Goal: Use online tool/utility: Use online tool/utility

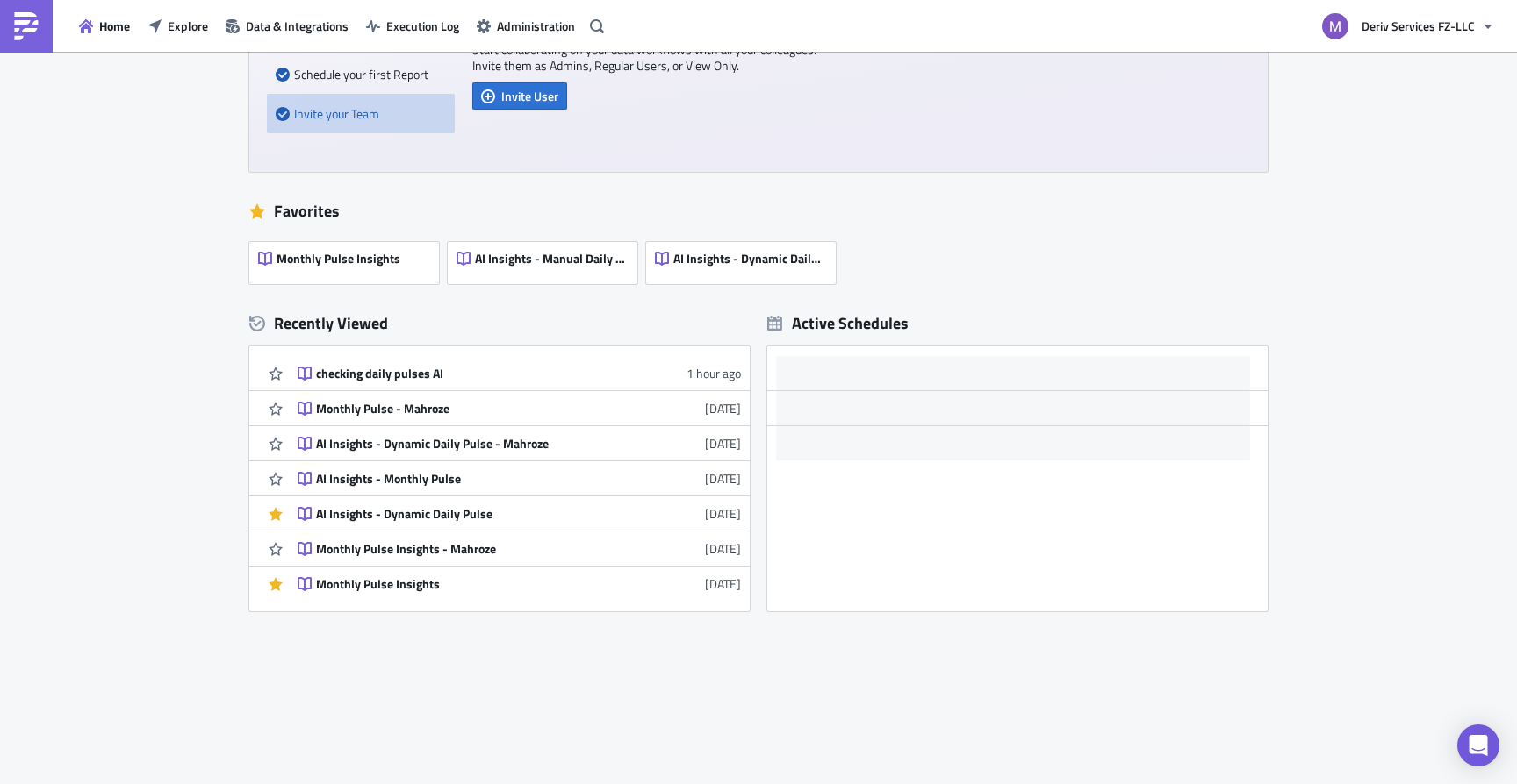
click at [143, 257] on div "New Getting Started Connect to your Data Schedule your first Report Invite your…" at bounding box center [758, 329] width 1517 height 914
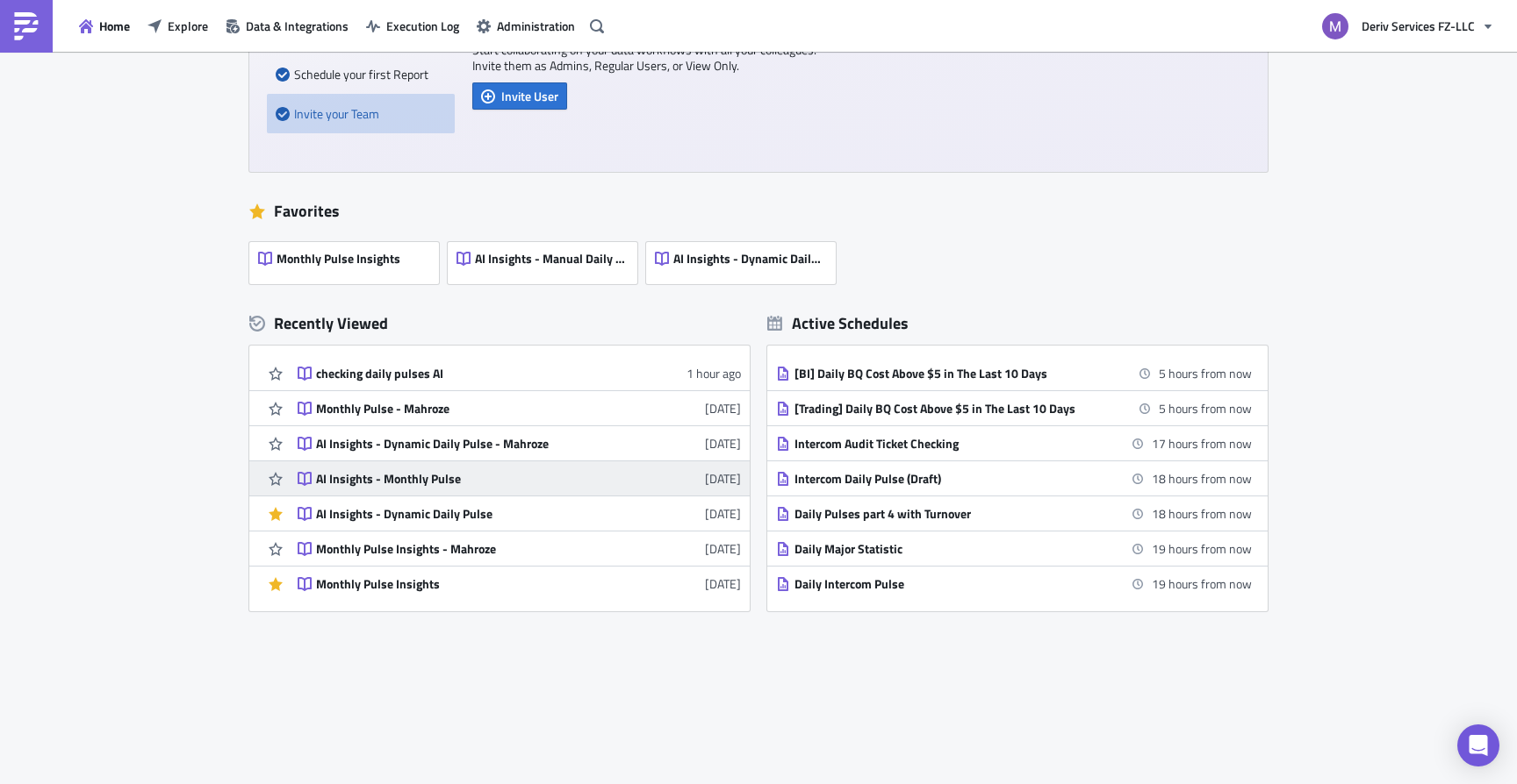
click at [400, 475] on div "AI Insights - Monthly Pulse" at bounding box center [469, 479] width 307 height 16
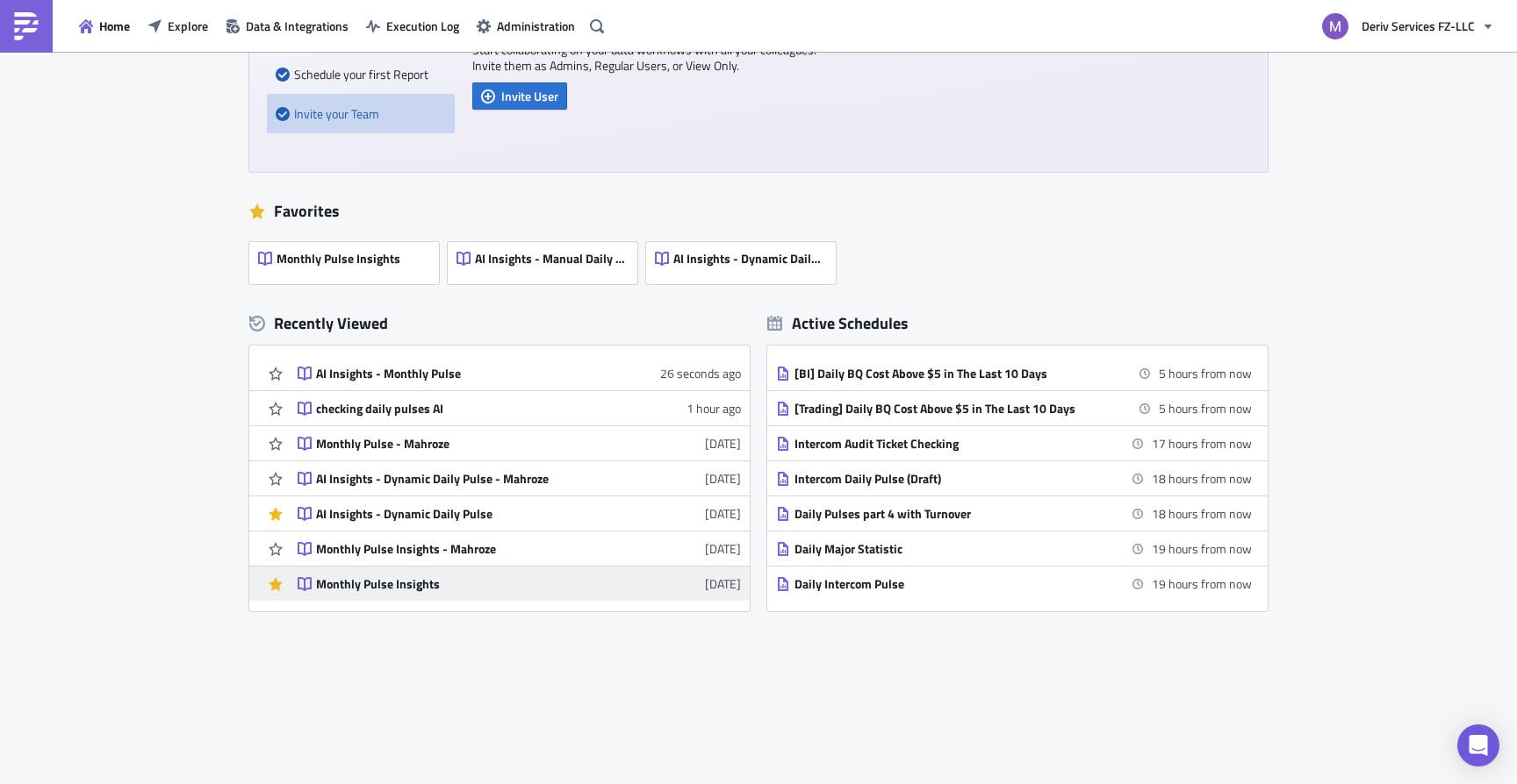
click at [397, 584] on div "Monthly Pulse Insights" at bounding box center [469, 584] width 307 height 16
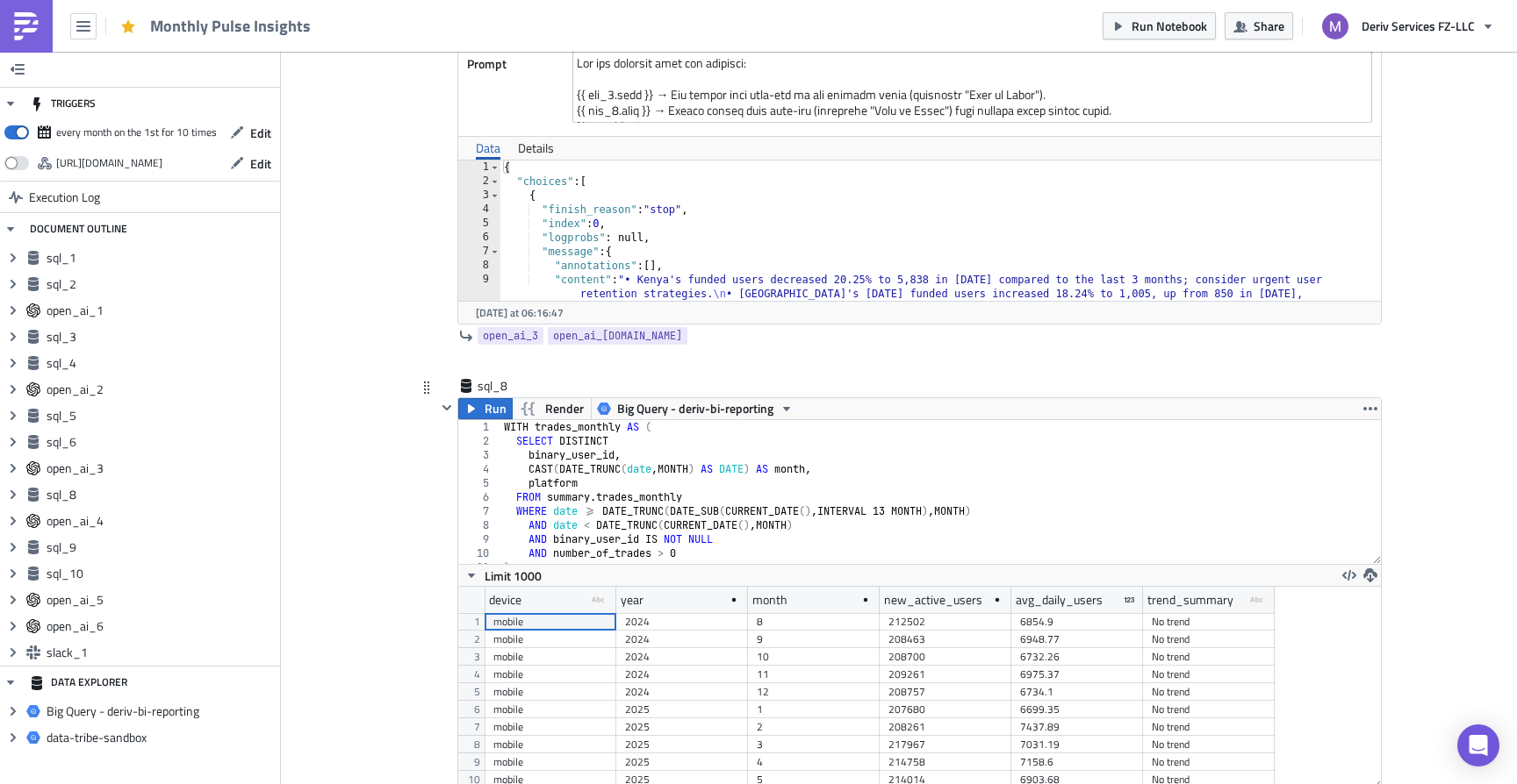
click at [426, 481] on div "sql_8 Run Render Big Query - deriv-bi-reporting 1 2 3 4 5 6 7 8 9 10 11 12 WITH…" at bounding box center [898, 620] width 966 height 486
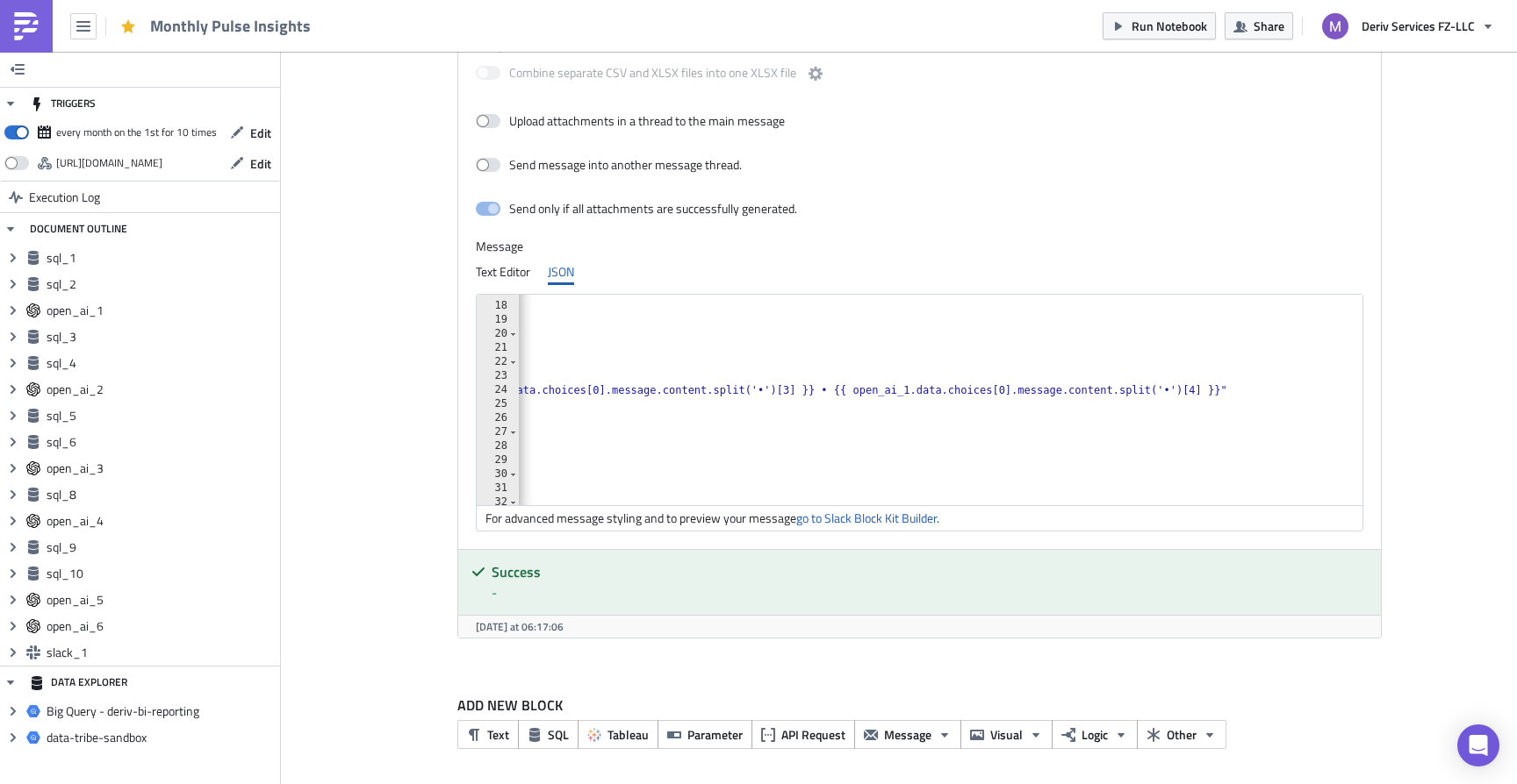
scroll to position [410, 0]
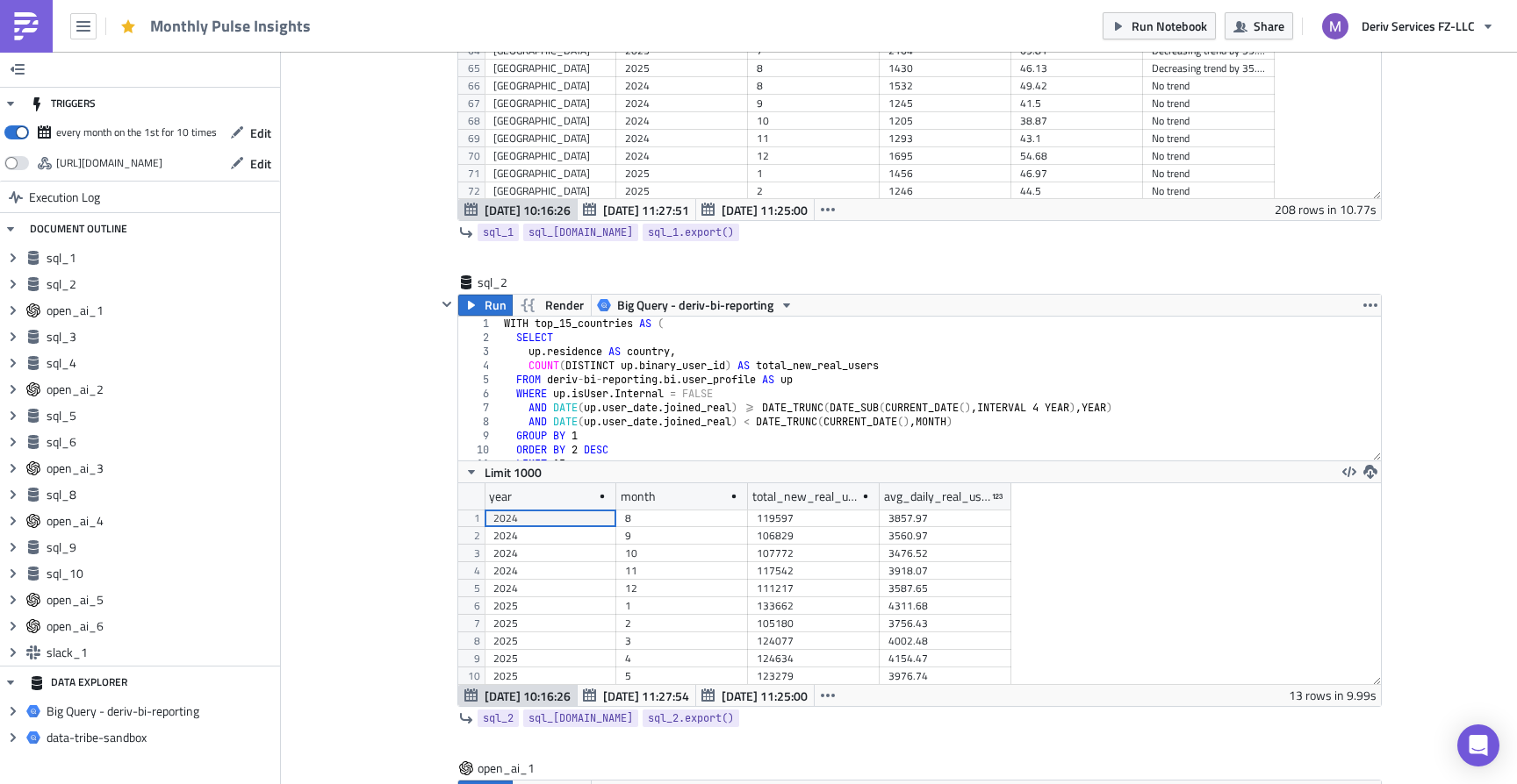
scroll to position [0, 0]
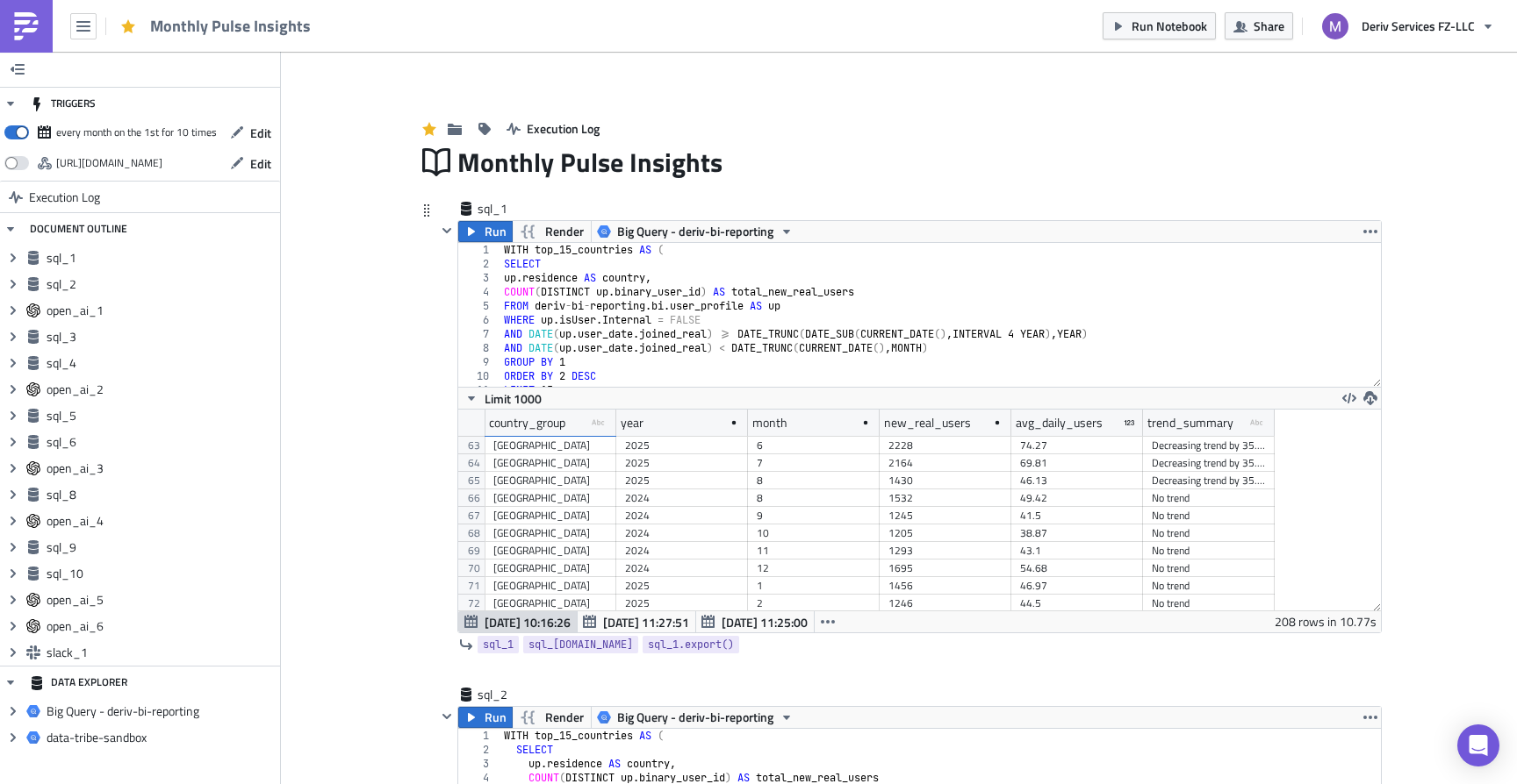
click at [648, 339] on div "WITH top_15_countries AS ( SELECT up . residence AS country , COUNT ( DISTINCT …" at bounding box center [940, 328] width 882 height 172
type textarea "AND DATE(up.user_date.joined_real) >= DATE_TRUNC(DATE_SUB(CURRENT_DATE(), INTER…"
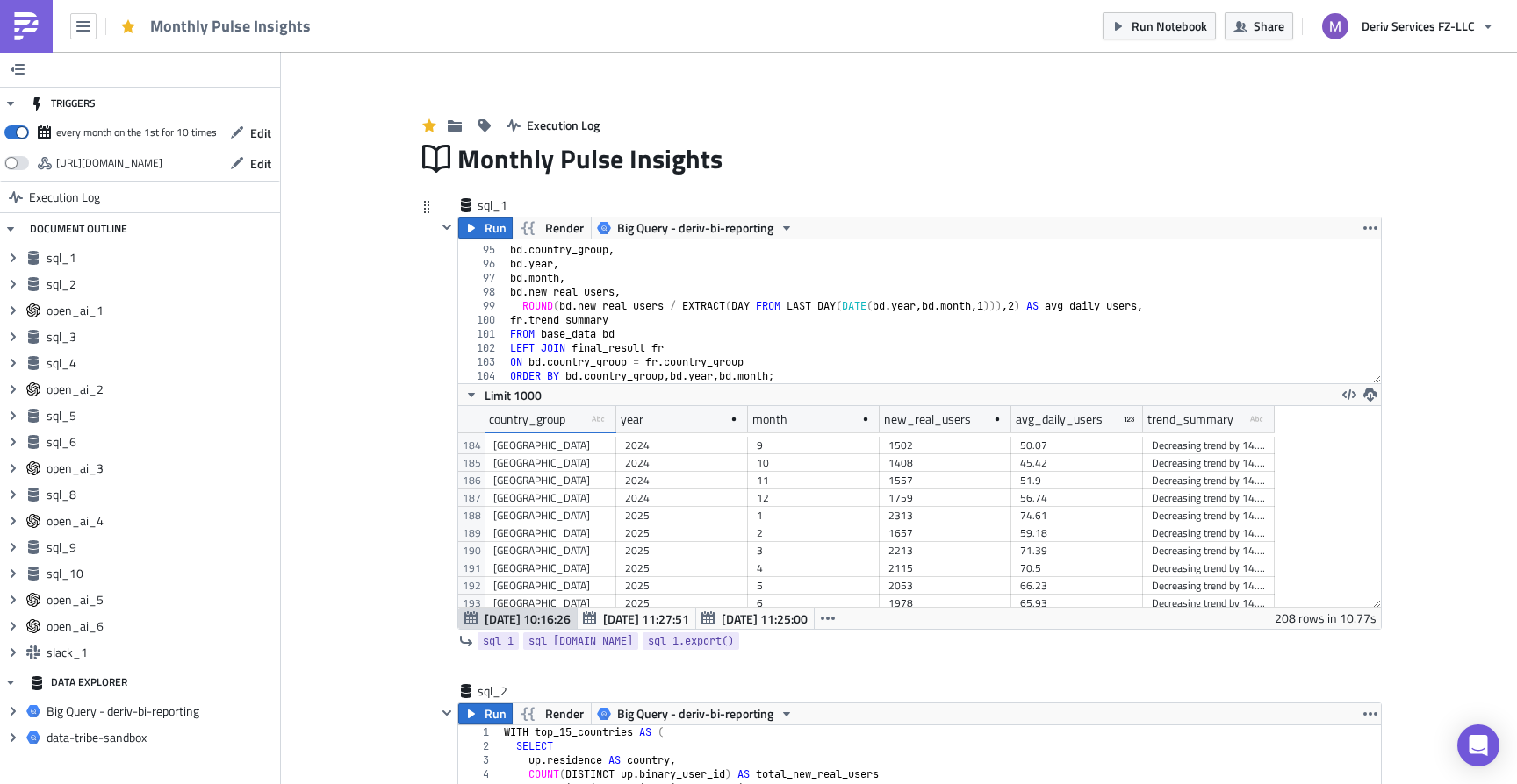
scroll to position [3475, 0]
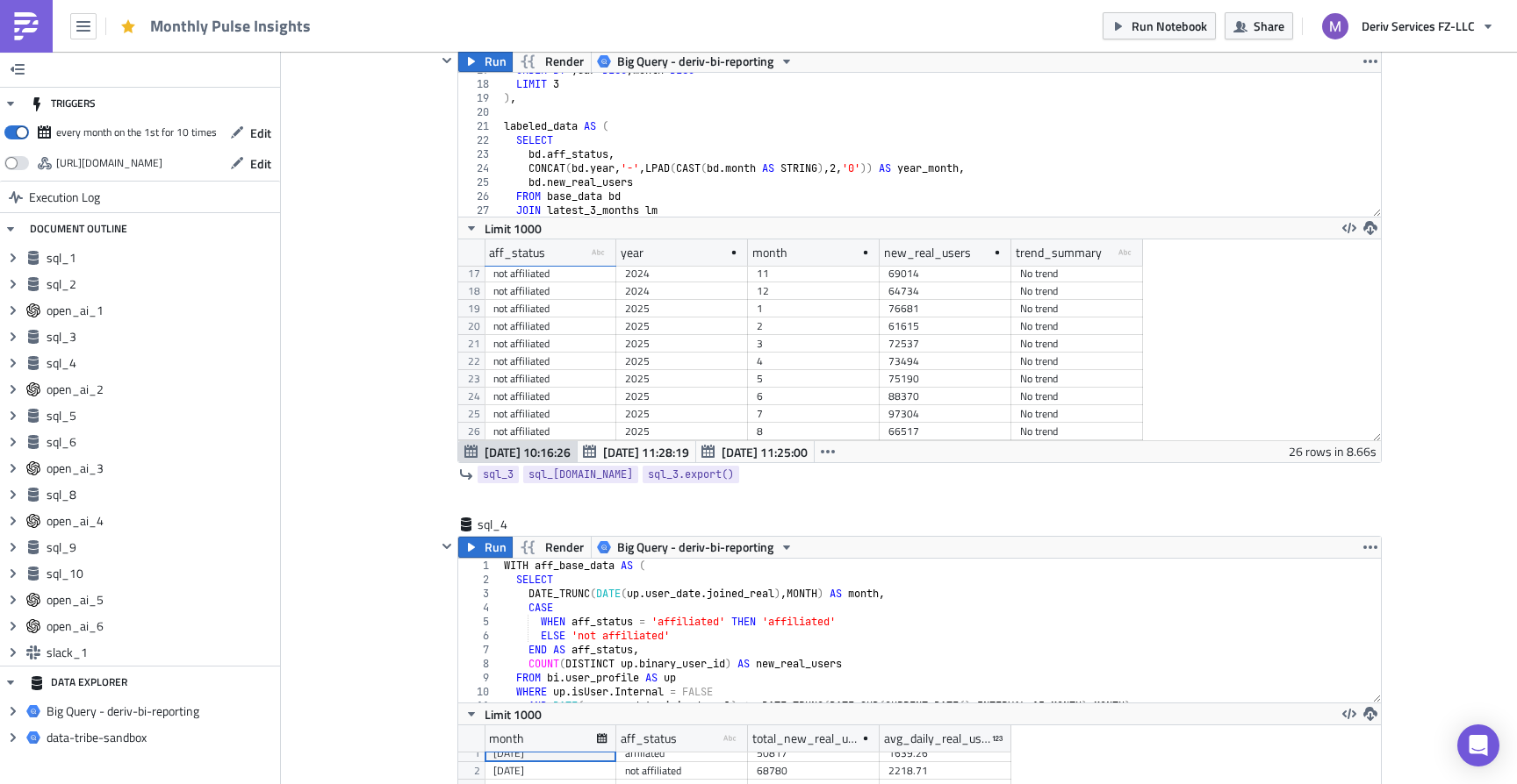
click at [920, 433] on div "66517" at bounding box center [945, 431] width 114 height 18
drag, startPoint x: 975, startPoint y: 367, endPoint x: 975, endPoint y: 380, distance: 13.0
click at [975, 163] on div "not affiliated 2024 8 68780 No trend not affiliated 2024 9 62324 No trend affil…" at bounding box center [813, 163] width 658 height 0
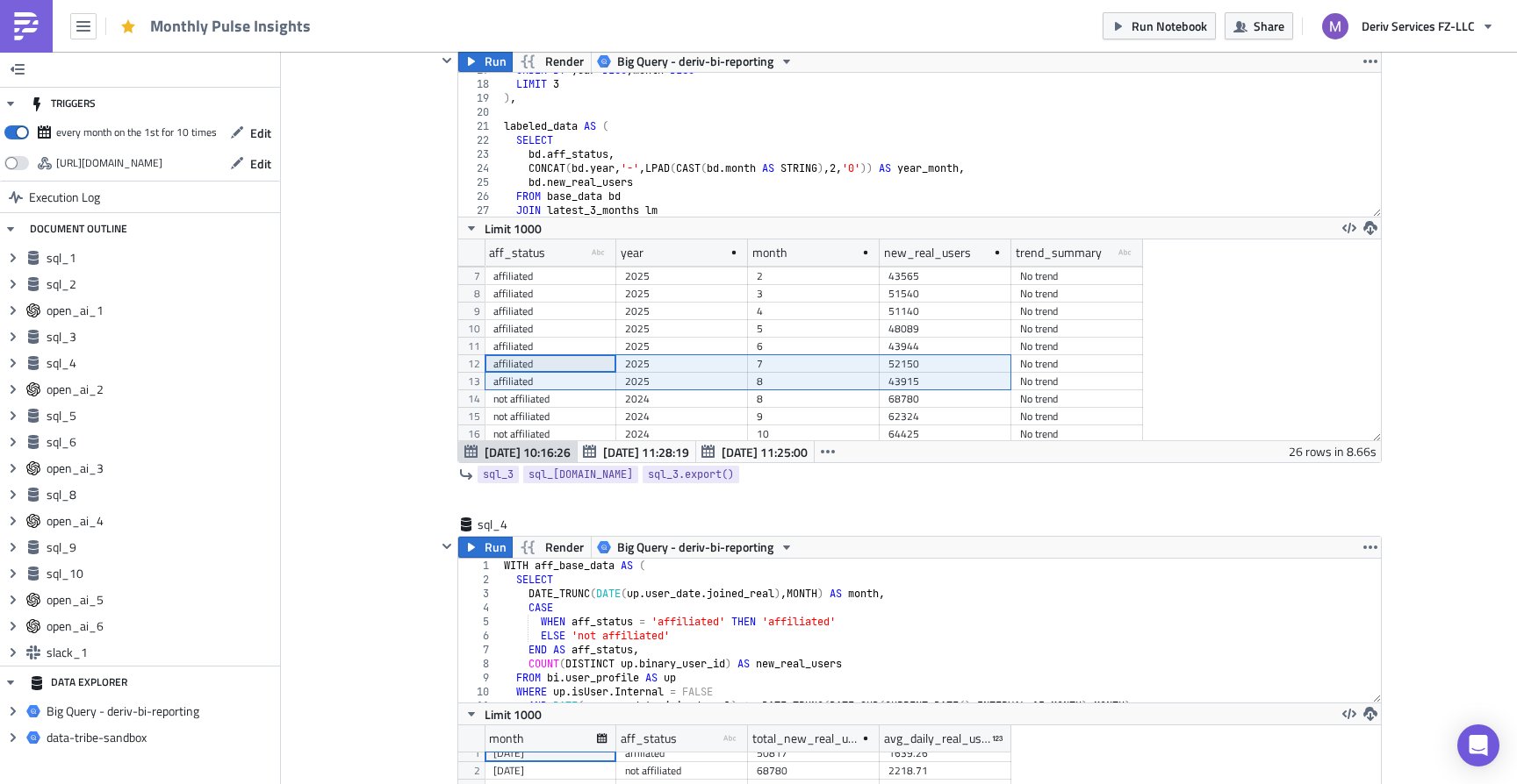
drag, startPoint x: 565, startPoint y: 368, endPoint x: 994, endPoint y: 378, distance: 429.1
click at [994, 163] on div "not affiliated 2024 8 68780 No trend not affiliated 2024 9 62324 No trend affil…" at bounding box center [813, 163] width 658 height 0
click at [793, 205] on div "ORDER BY year DESC , month DESC LIMIT 3 ) , labeled_data AS ( SELECT bd . aff_s…" at bounding box center [940, 148] width 882 height 172
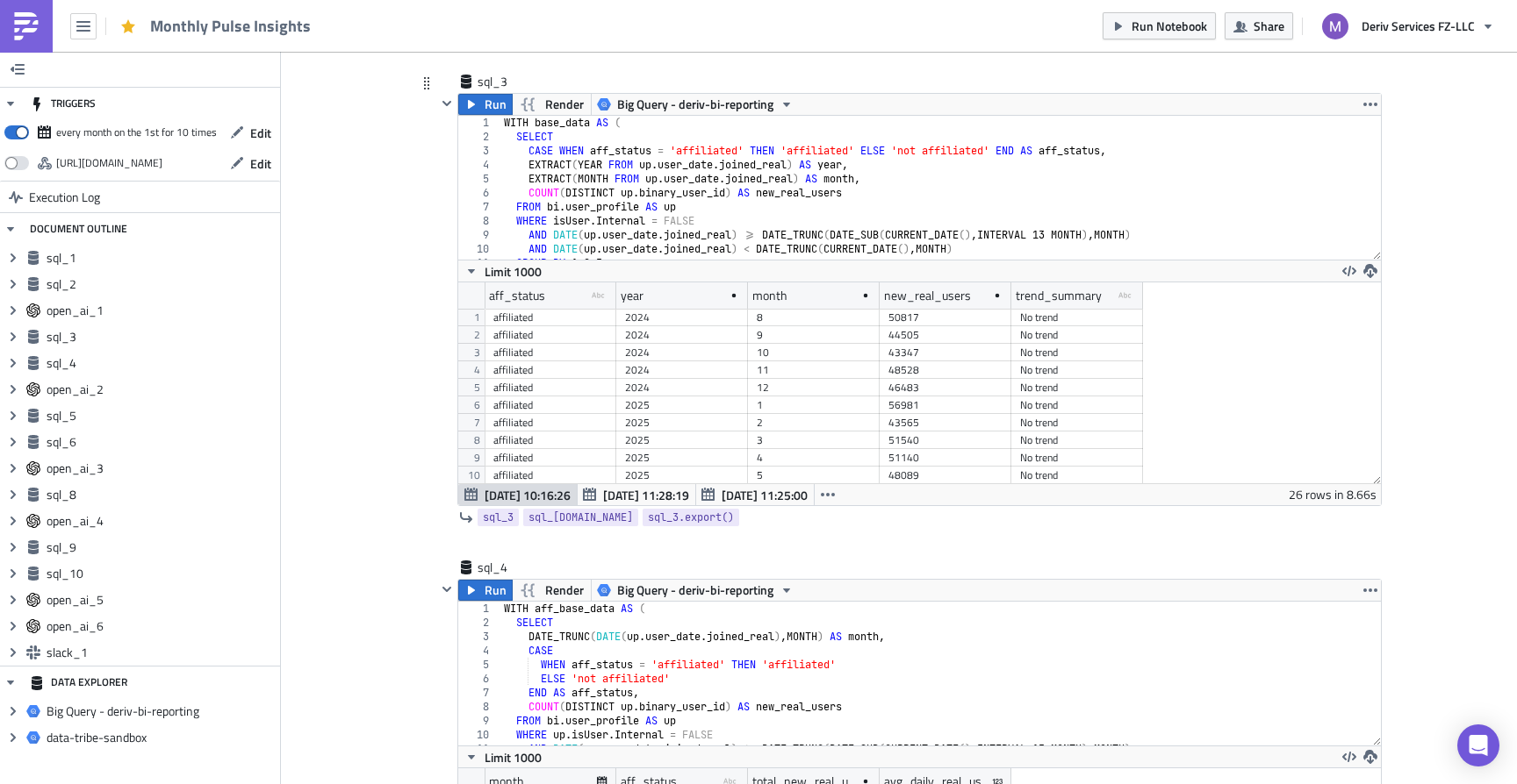
scroll to position [1631, 0]
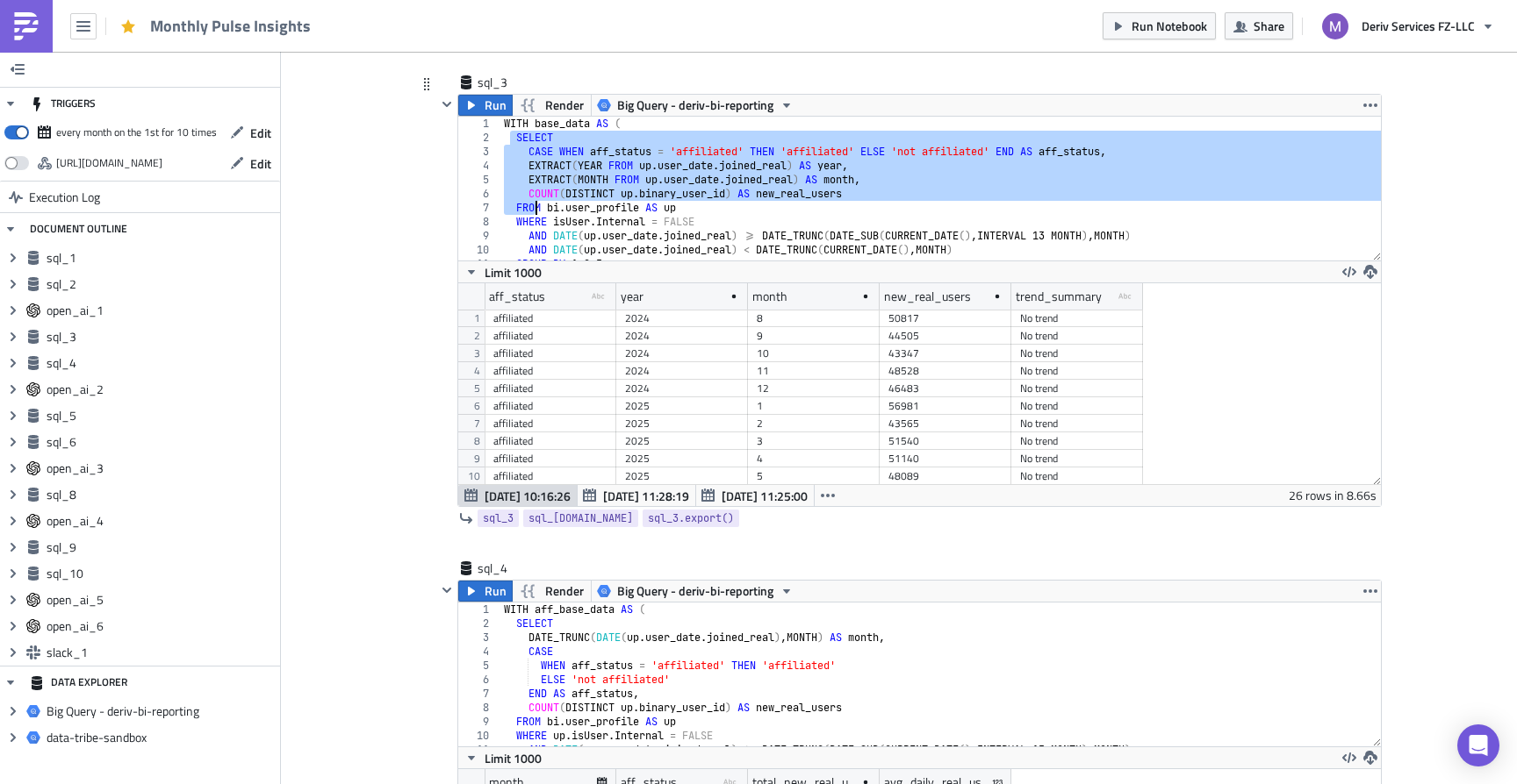
drag, startPoint x: 512, startPoint y: 136, endPoint x: 540, endPoint y: 213, distance: 81.9
click at [540, 213] on div "WITH base_data AS ( SELECT CASE WHEN aff_status = 'affiliated' THEN 'affiliated…" at bounding box center [940, 202] width 882 height 172
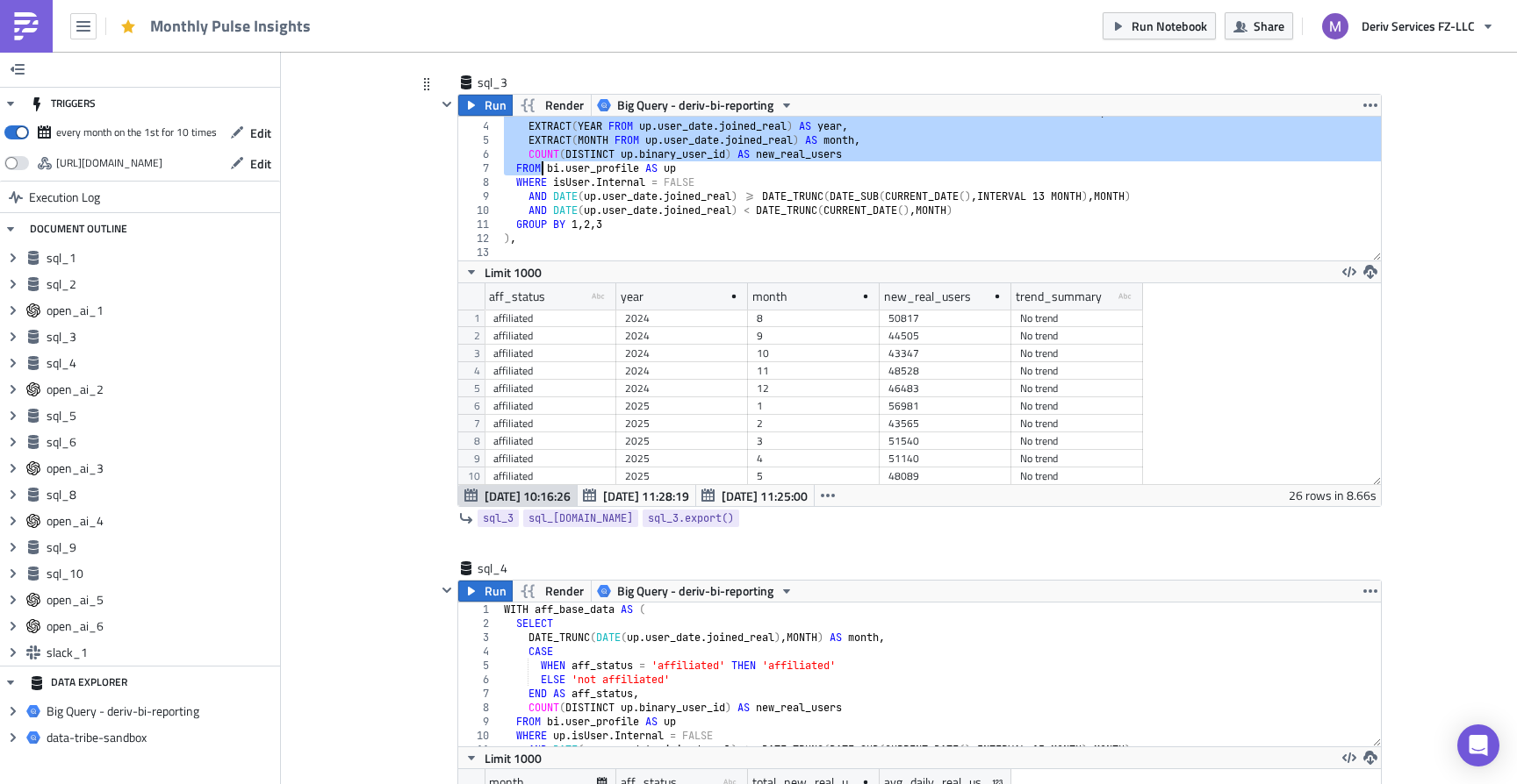
scroll to position [47, 0]
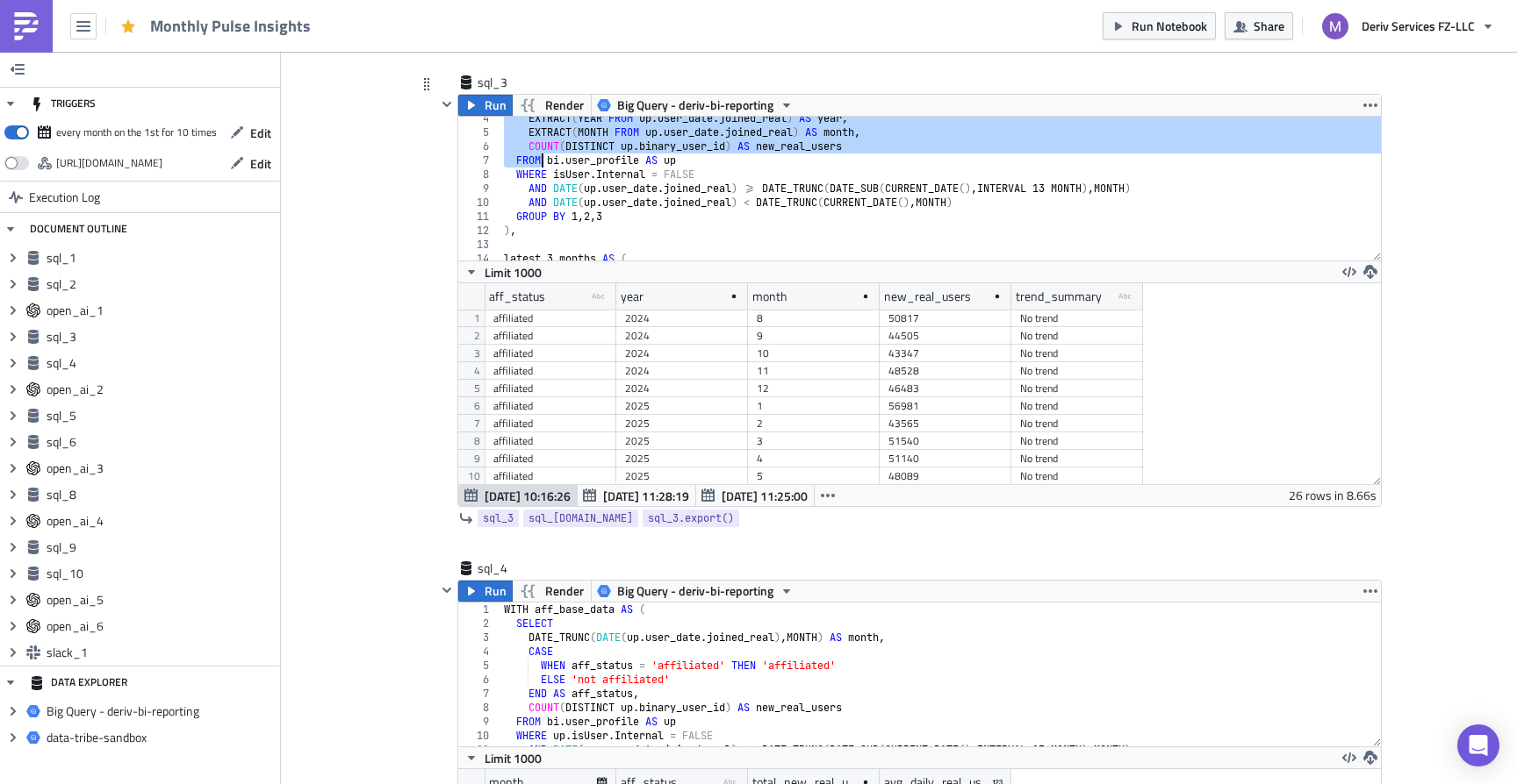
click at [641, 220] on div "EXTRACT ( YEAR FROM up . user_date . joined_real ) AS year , EXTRACT ( MONTH FR…" at bounding box center [940, 197] width 882 height 172
type textarea "AND DATE(up.user_date.joined_real) < DATE_TRUNC(CURRENT_DATE(), MONTH) GROUP BY…"
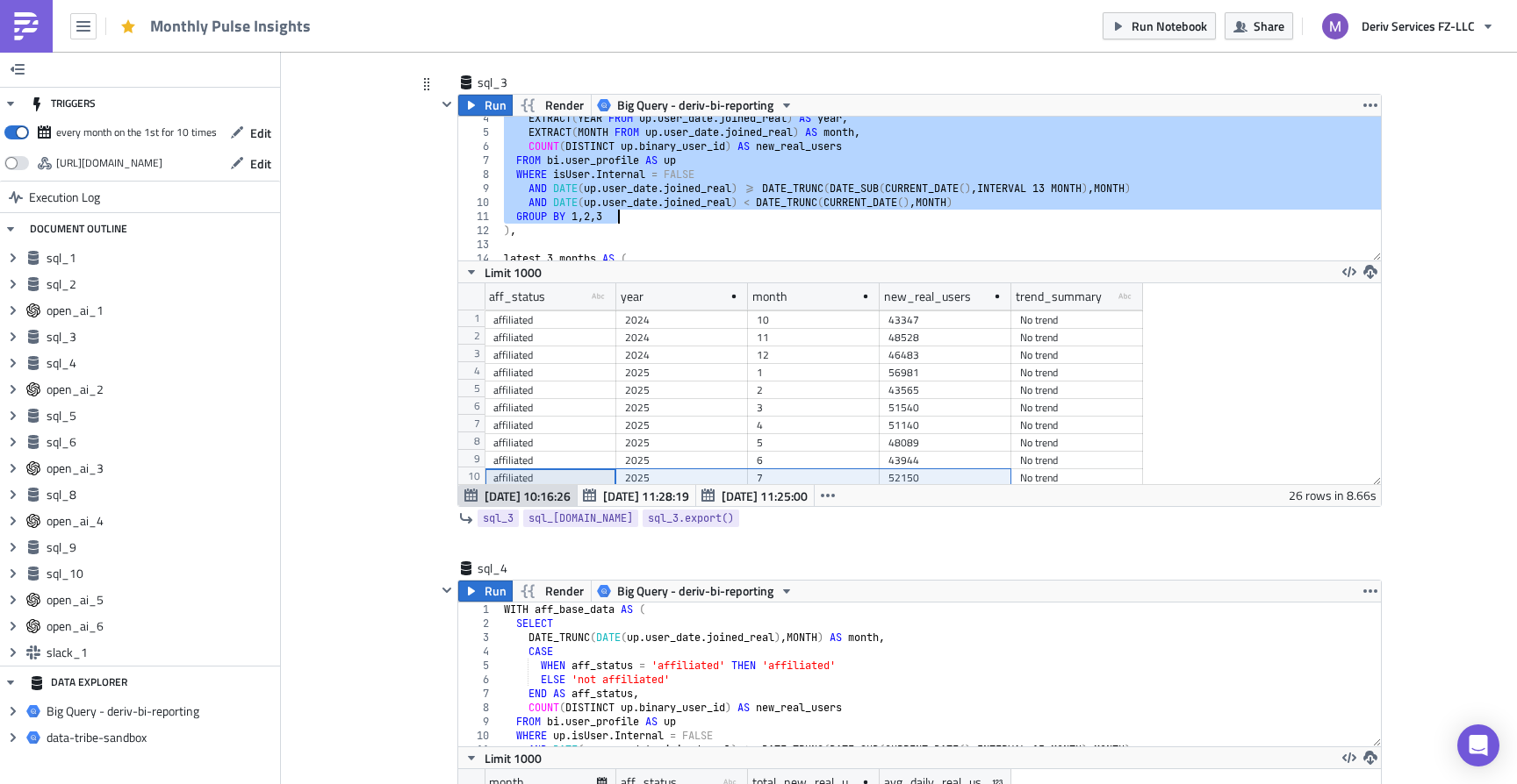
scroll to position [46, 0]
